Goal: Navigation & Orientation: Find specific page/section

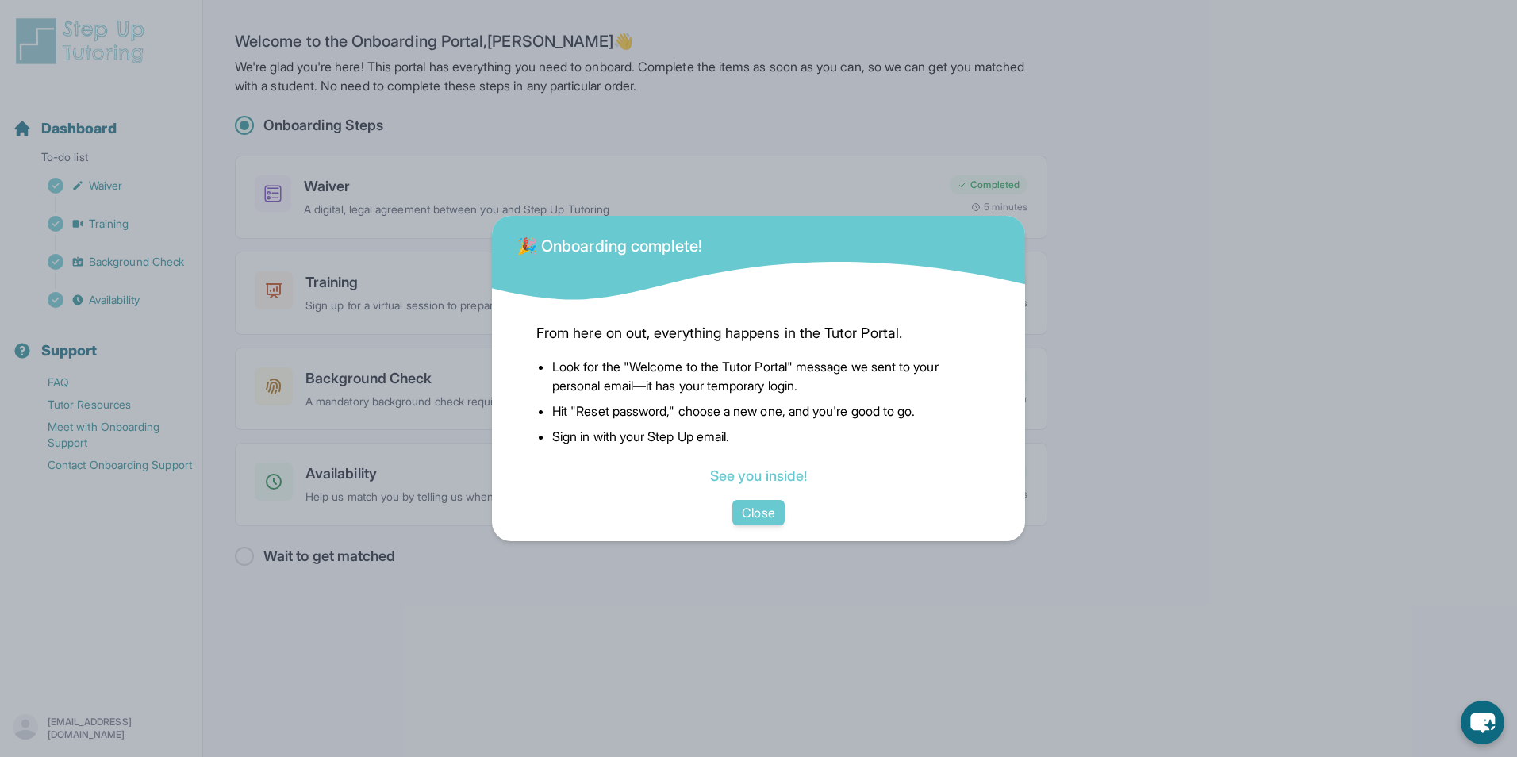
click at [740, 440] on li "Sign in with your Step Up email." at bounding box center [766, 436] width 428 height 19
click at [751, 474] on link "See you inside!" at bounding box center [758, 475] width 97 height 17
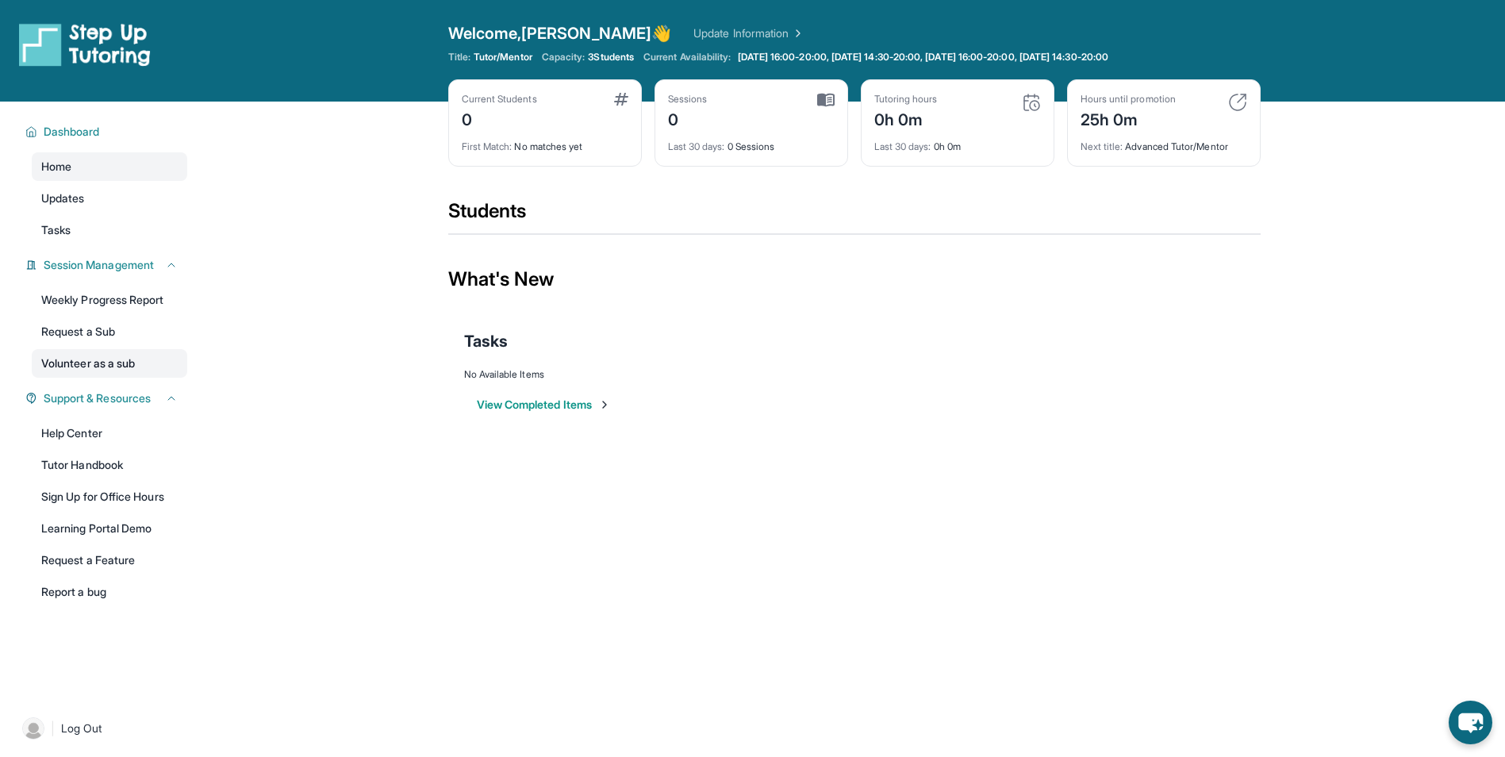
click at [109, 376] on link "Volunteer as a sub" at bounding box center [109, 363] width 155 height 29
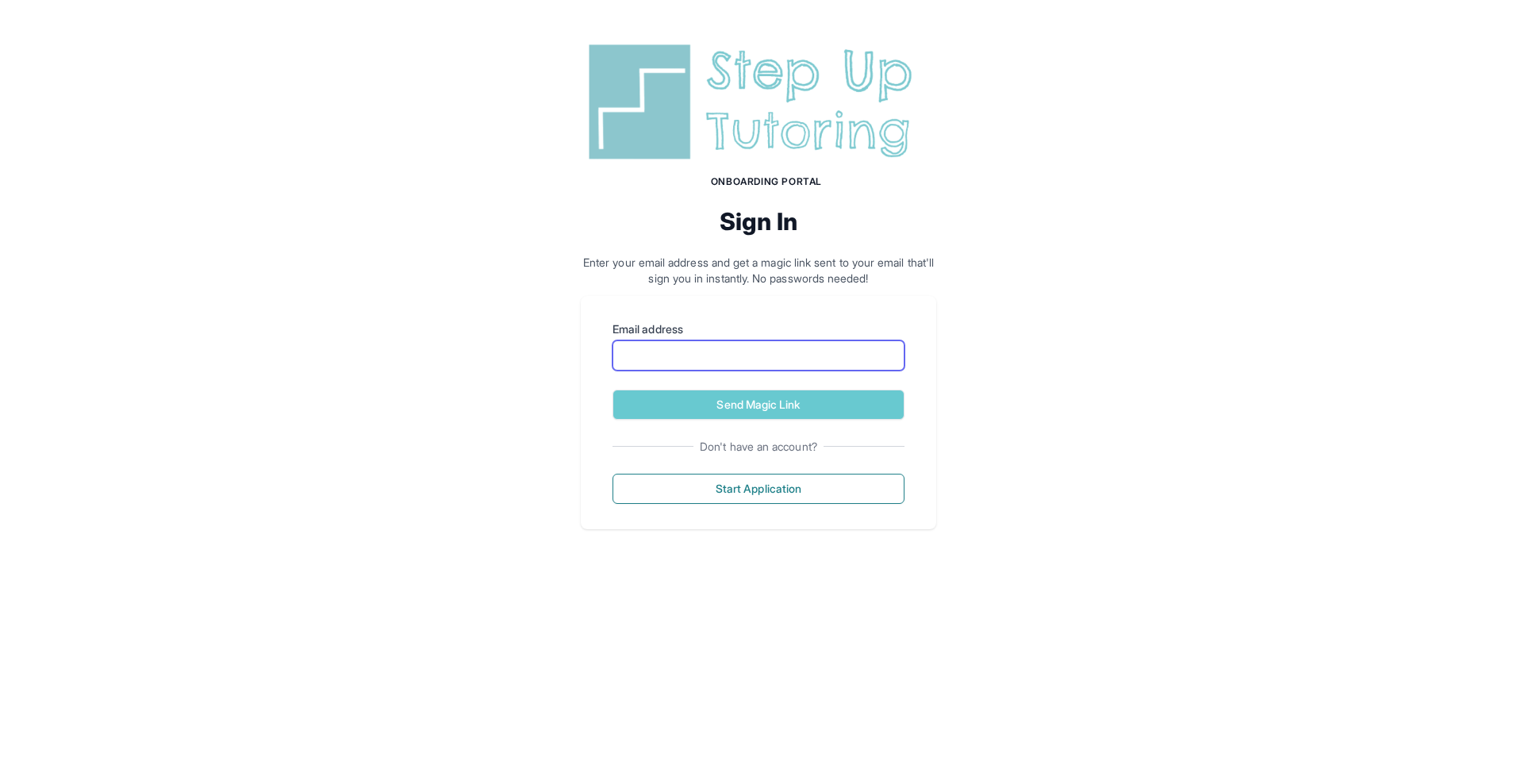
click at [740, 356] on input "Email address" at bounding box center [758, 355] width 292 height 30
click at [732, 343] on input "Email address" at bounding box center [758, 355] width 292 height 30
type input "***"
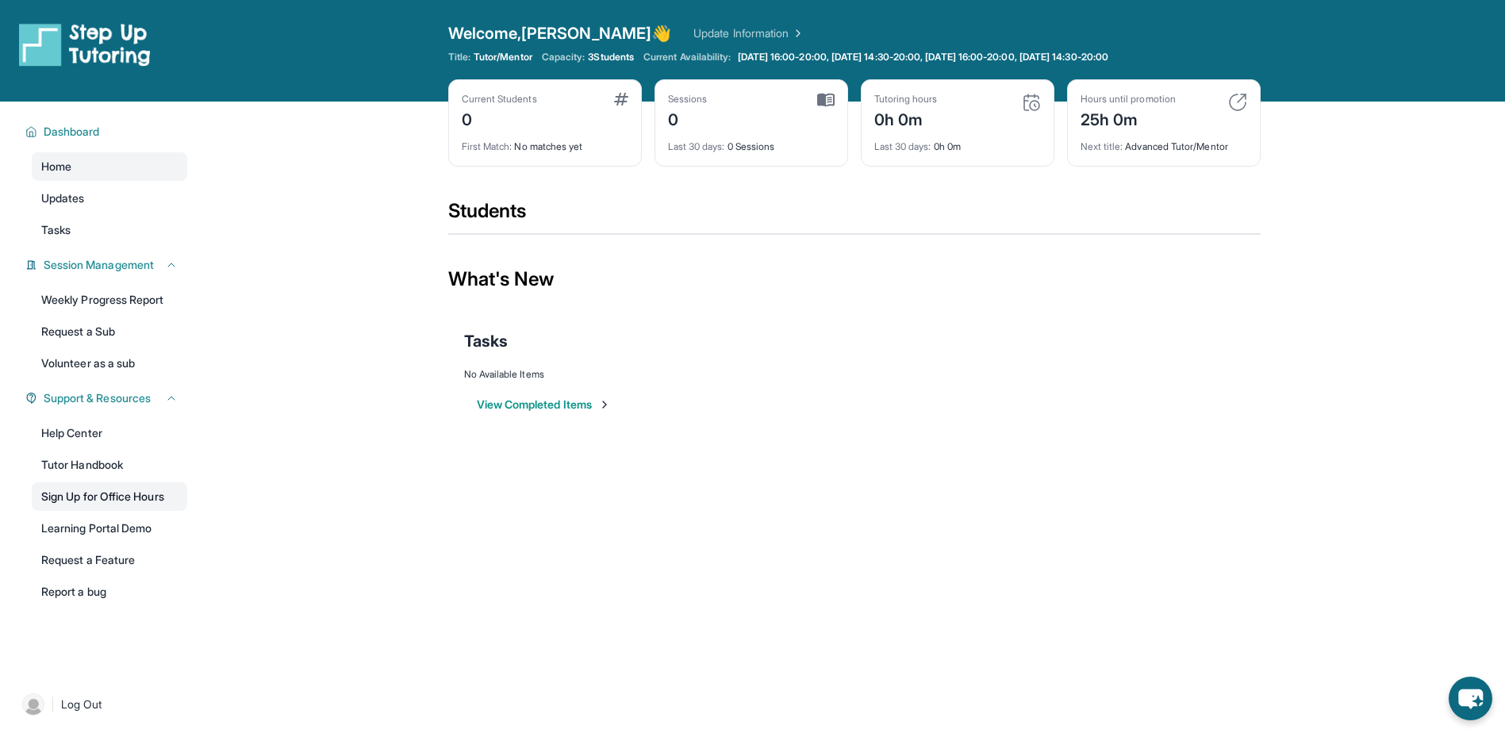
click at [159, 493] on link "Sign Up for Office Hours" at bounding box center [109, 496] width 155 height 29
click at [132, 551] on link "Request a Feature" at bounding box center [109, 560] width 155 height 29
click at [1269, 61] on div "Open sidebar Welcome, Debbie 👋 Update Information Title: Tutor/Mentor Capacity:…" at bounding box center [752, 51] width 1505 height 102
click at [106, 211] on link "Updates" at bounding box center [109, 198] width 155 height 29
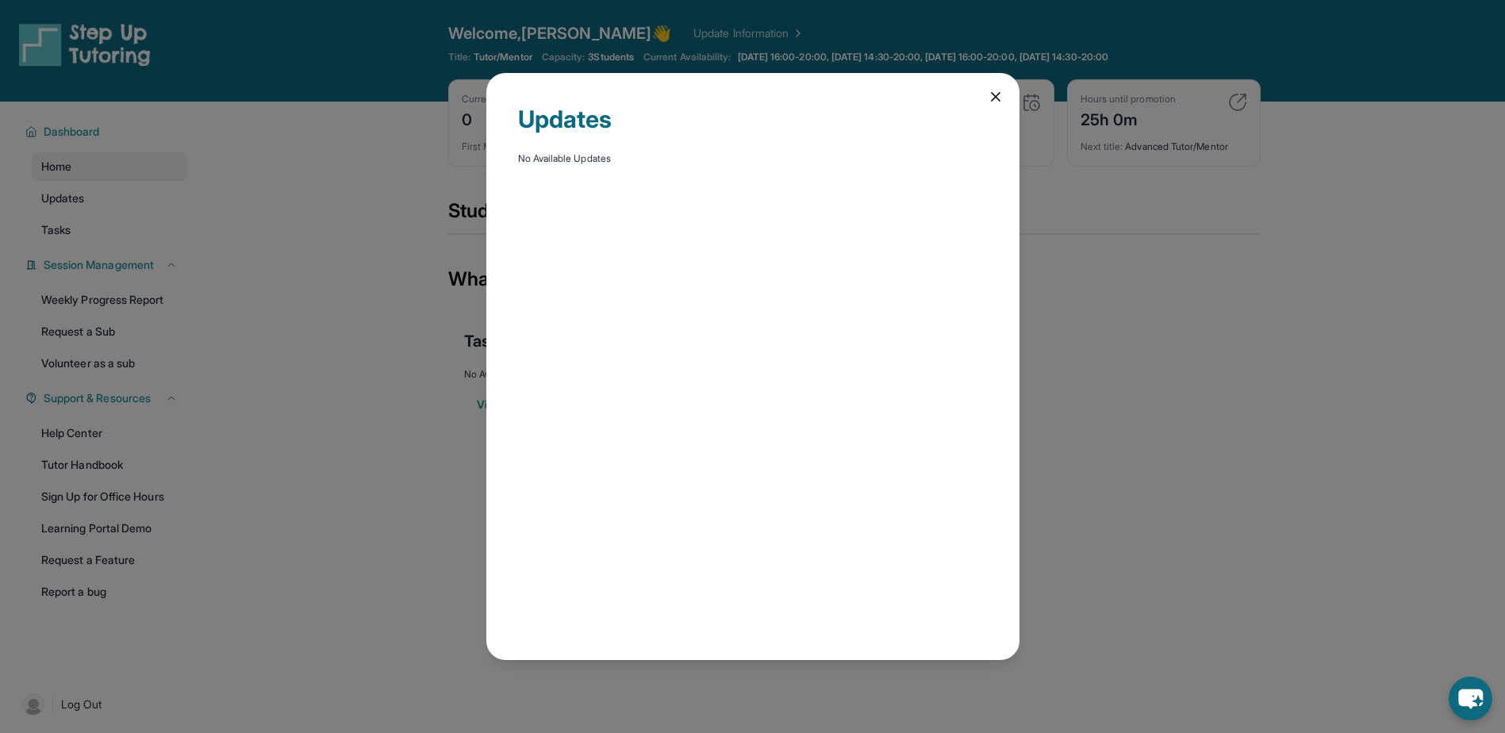
click at [95, 242] on div "Updates No Available Updates" at bounding box center [752, 366] width 1505 height 733
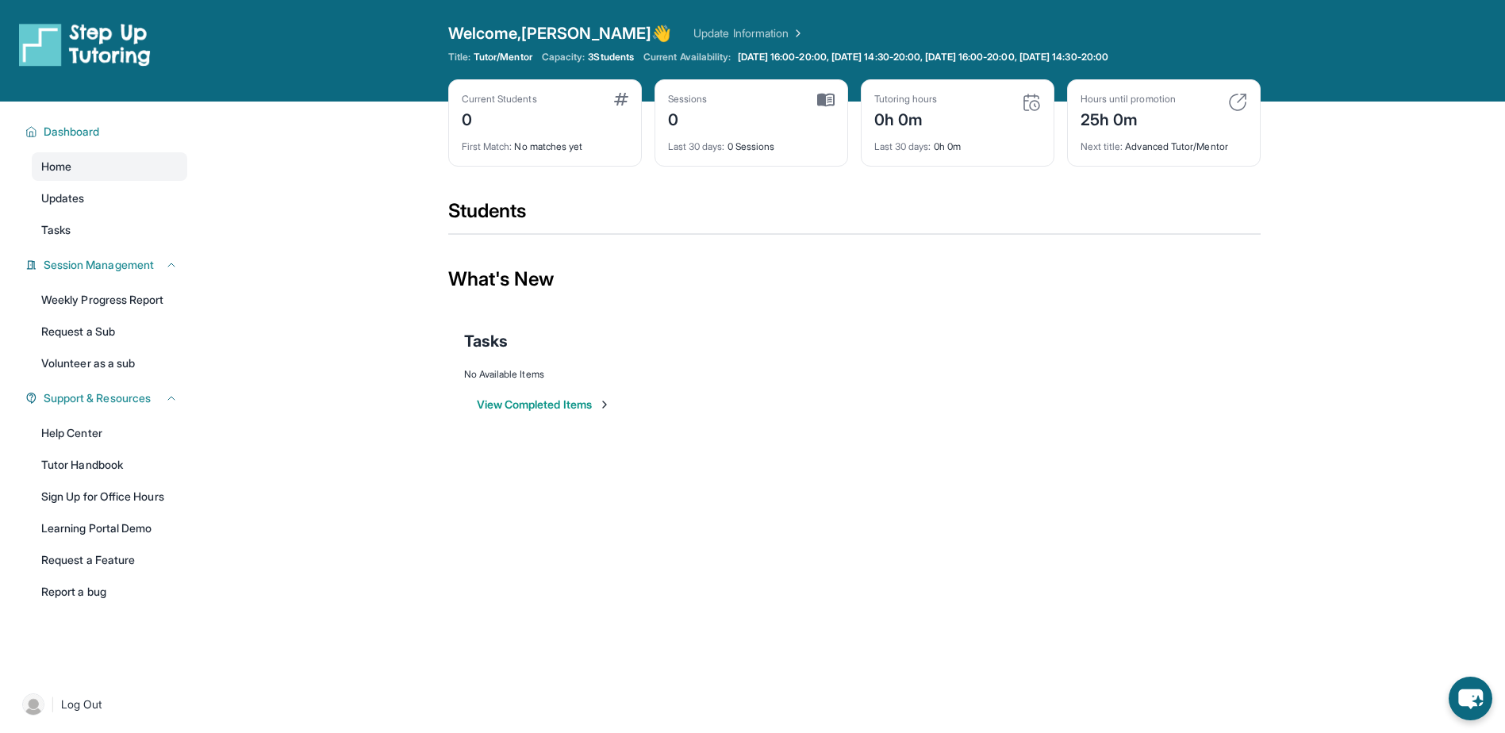
click at [95, 242] on link "Tasks" at bounding box center [109, 230] width 155 height 29
